Goal: Task Accomplishment & Management: Complete application form

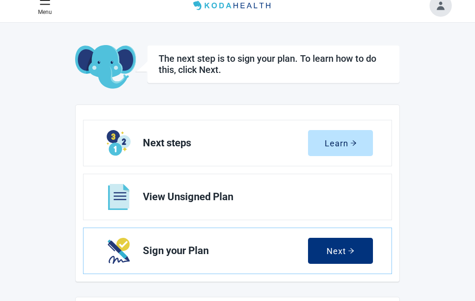
scroll to position [13, 0]
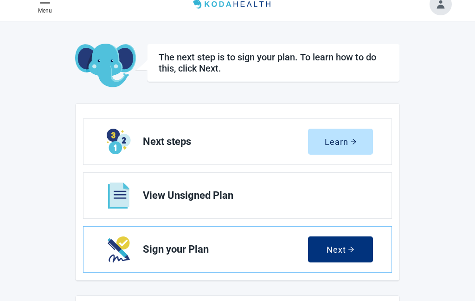
click at [351, 253] on div "Next" at bounding box center [341, 249] width 28 height 9
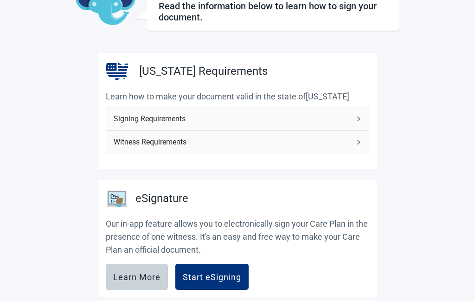
scroll to position [74, 0]
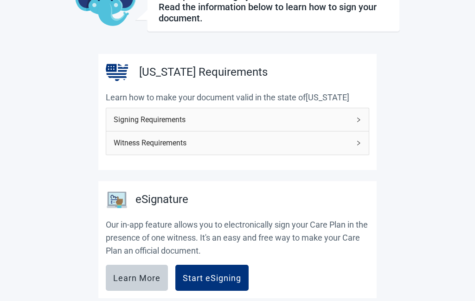
click at [365, 143] on div "Witness Requirements" at bounding box center [237, 142] width 263 height 23
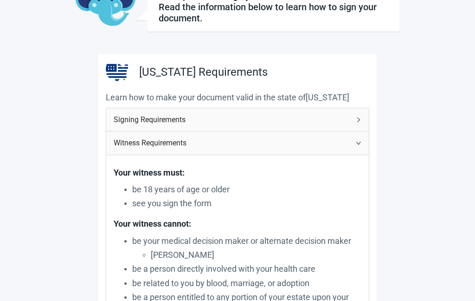
click at [366, 146] on div "Witness Requirements" at bounding box center [237, 142] width 263 height 23
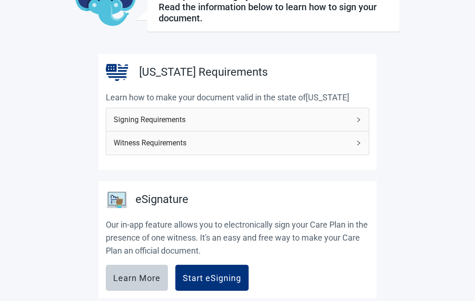
click at [363, 117] on div "Signing Requirements" at bounding box center [237, 119] width 263 height 23
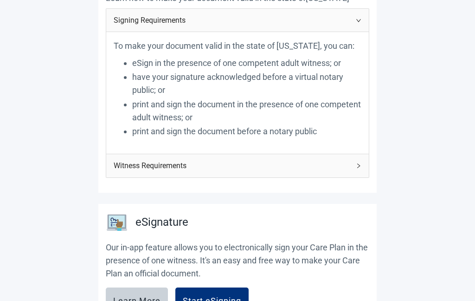
scroll to position [196, 0]
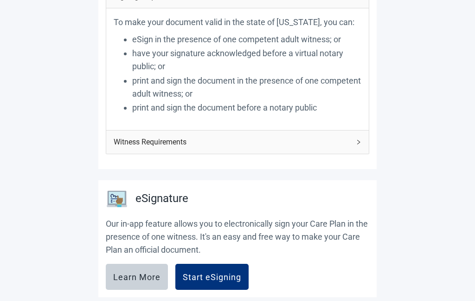
click at [228, 273] on div "Start eSigning" at bounding box center [212, 276] width 58 height 9
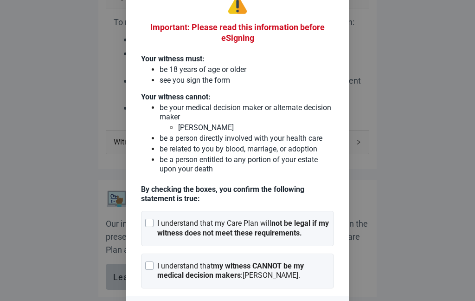
scroll to position [26, 0]
click at [151, 227] on div at bounding box center [149, 223] width 8 height 8
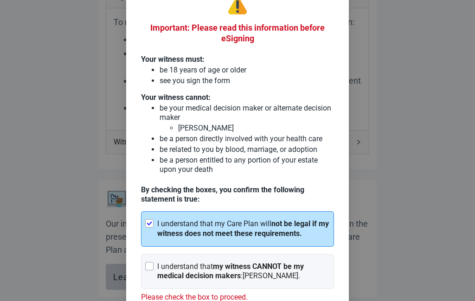
click at [146, 277] on div "I understand that my witness CANNOT be my medical decision makers : [PERSON_NAM…" at bounding box center [237, 271] width 193 height 35
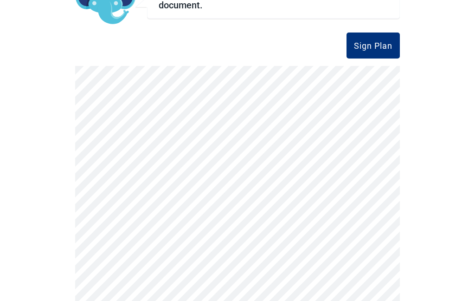
scroll to position [89, 0]
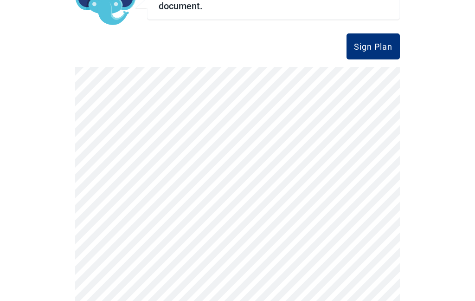
click at [387, 42] on div "Sign Plan" at bounding box center [373, 46] width 39 height 9
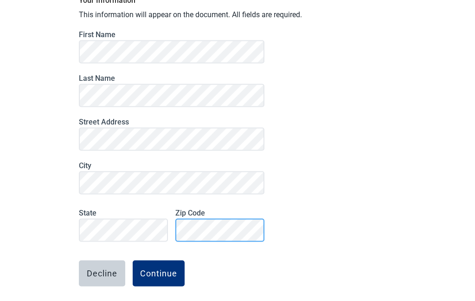
scroll to position [37, 0]
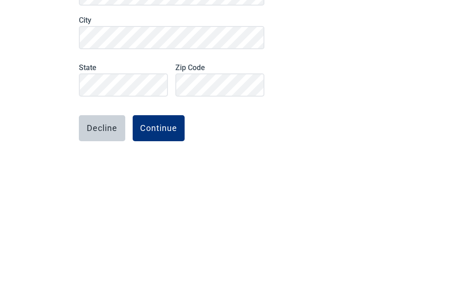
click at [166, 269] on div "Continue" at bounding box center [158, 273] width 37 height 9
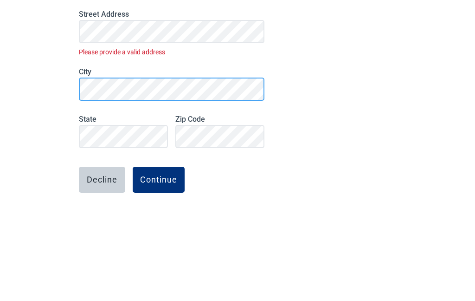
scroll to position [94, 0]
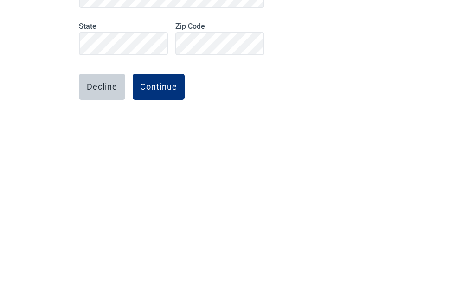
click at [168, 269] on div "Continue" at bounding box center [158, 273] width 37 height 9
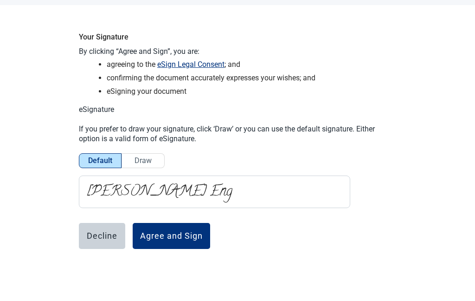
scroll to position [5, 0]
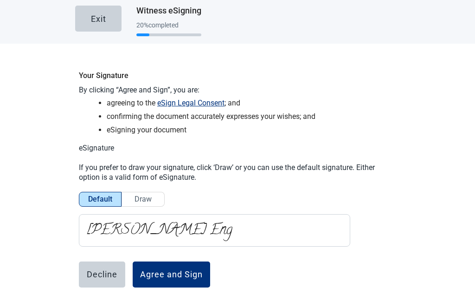
click at [181, 270] on div "Agree and Sign" at bounding box center [171, 274] width 63 height 9
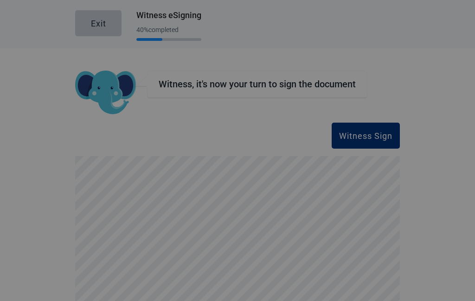
scroll to position [37, 0]
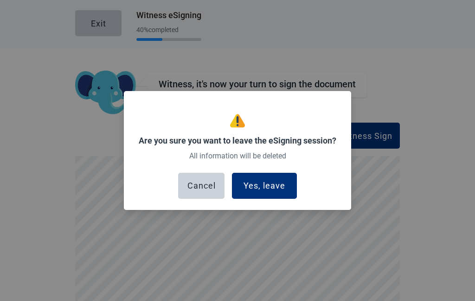
click at [213, 180] on button "Cancel" at bounding box center [201, 186] width 46 height 26
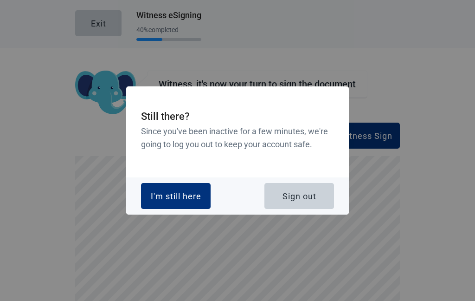
scroll to position [-7, 0]
click at [171, 201] on div "I'm still here" at bounding box center [176, 195] width 51 height 9
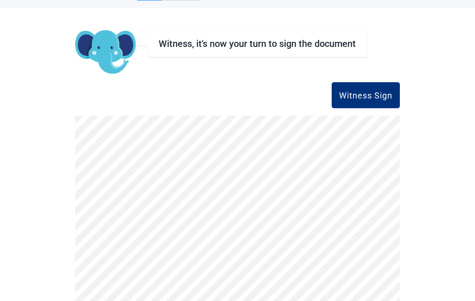
scroll to position [40, 0]
click at [373, 91] on div "Witness Sign" at bounding box center [365, 95] width 53 height 9
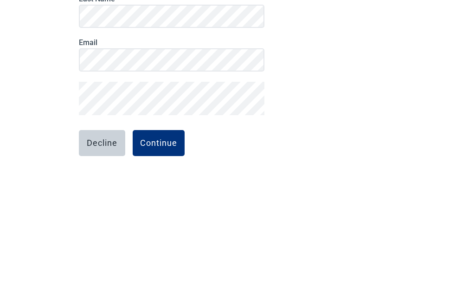
scroll to position [37, 0]
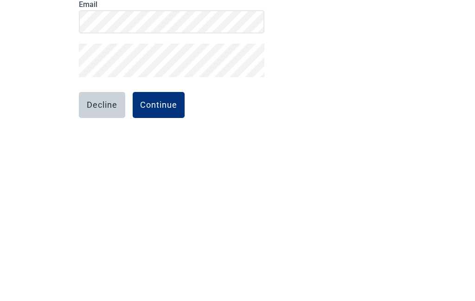
click at [149, 269] on div "Continue" at bounding box center [158, 273] width 37 height 9
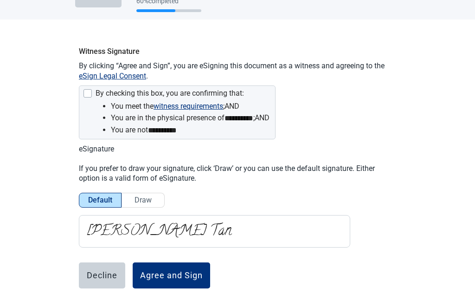
scroll to position [28, 0]
click at [145, 196] on span "Draw" at bounding box center [143, 200] width 17 height 9
click at [143, 203] on input "Draw" at bounding box center [143, 203] width 0 height 0
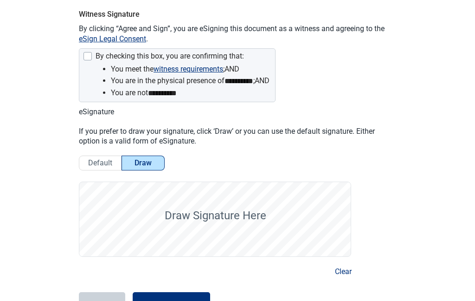
scroll to position [66, 0]
click at [342, 265] on button "Clear" at bounding box center [343, 271] width 17 height 12
click at [167, 300] on div "Agree and Sign" at bounding box center [171, 304] width 63 height 9
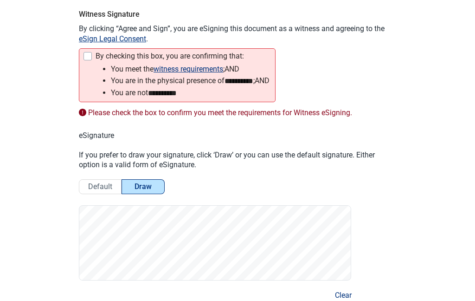
click at [84, 52] on div "Main content" at bounding box center [88, 56] width 8 height 8
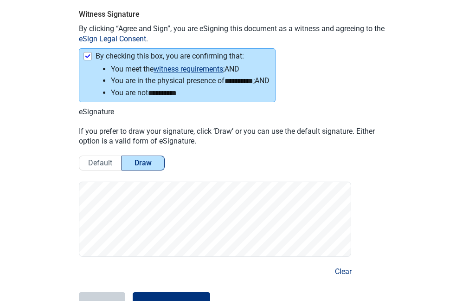
click at [170, 300] on div "Agree and Sign" at bounding box center [171, 304] width 63 height 9
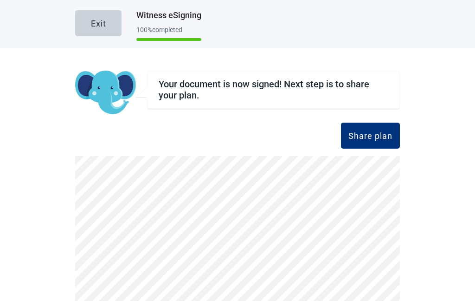
scroll to position [0, 0]
click at [374, 131] on div "Share plan" at bounding box center [371, 135] width 44 height 9
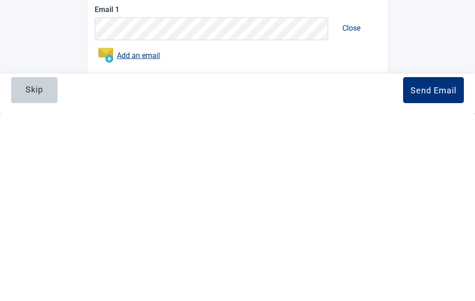
scroll to position [310, 0]
click at [431, 272] on div "Send Email" at bounding box center [434, 276] width 46 height 9
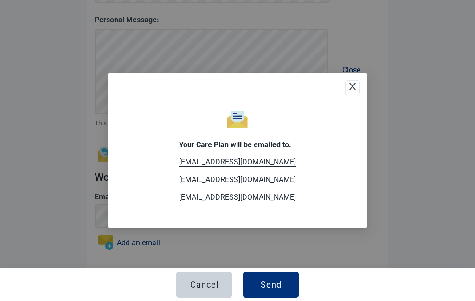
click at [351, 88] on icon "close" at bounding box center [352, 86] width 9 height 9
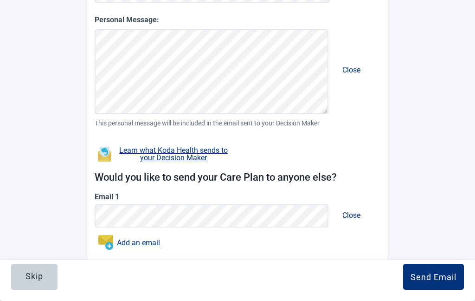
click at [435, 276] on div "Send Email" at bounding box center [434, 276] width 46 height 9
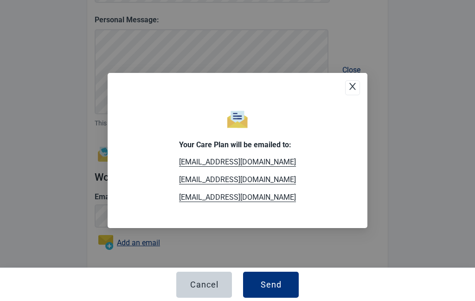
click at [275, 284] on div "Send" at bounding box center [271, 284] width 21 height 9
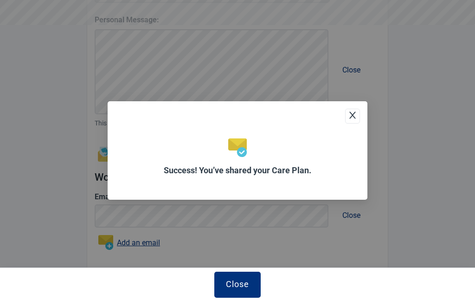
click at [241, 281] on div "Close" at bounding box center [237, 283] width 23 height 9
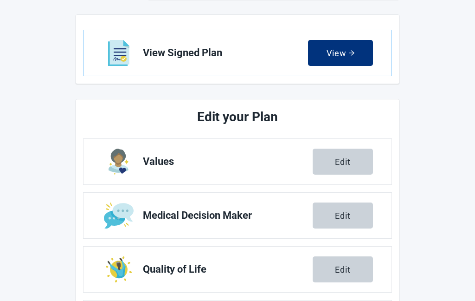
scroll to position [245, 0]
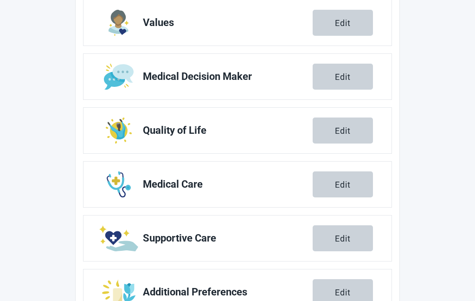
click at [98, 279] on link "Additional Preferences Edit" at bounding box center [238, 291] width 308 height 45
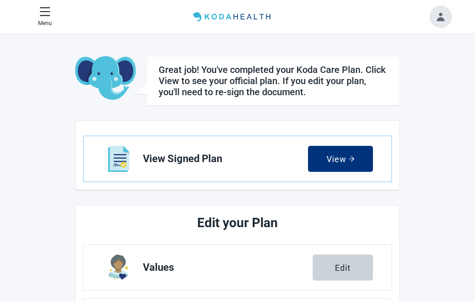
click at [169, 16] on header "Menu Home" at bounding box center [238, 16] width 452 height 33
click at [443, 17] on button "Toggle account menu" at bounding box center [441, 17] width 22 height 22
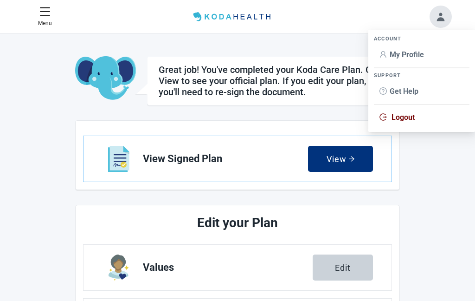
click at [417, 116] on span "Logout" at bounding box center [422, 117] width 84 height 10
